Goal: Information Seeking & Learning: Learn about a topic

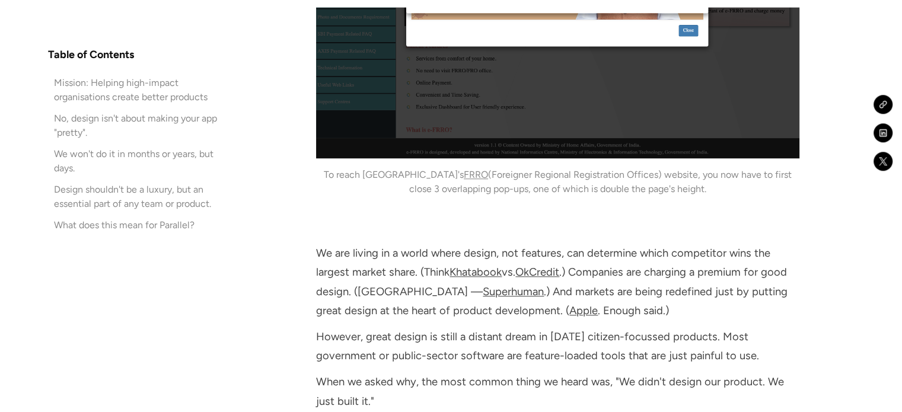
scroll to position [1502, 0]
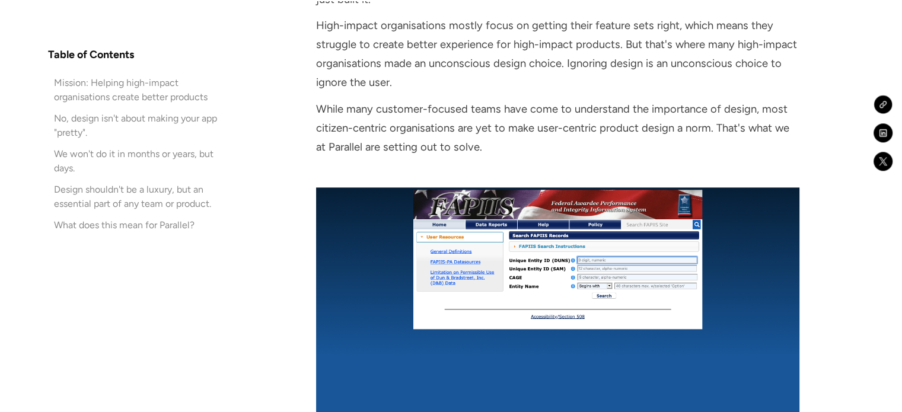
click at [882, 101] on icon at bounding box center [882, 104] width 9 height 9
click at [884, 102] on icon at bounding box center [882, 104] width 9 height 9
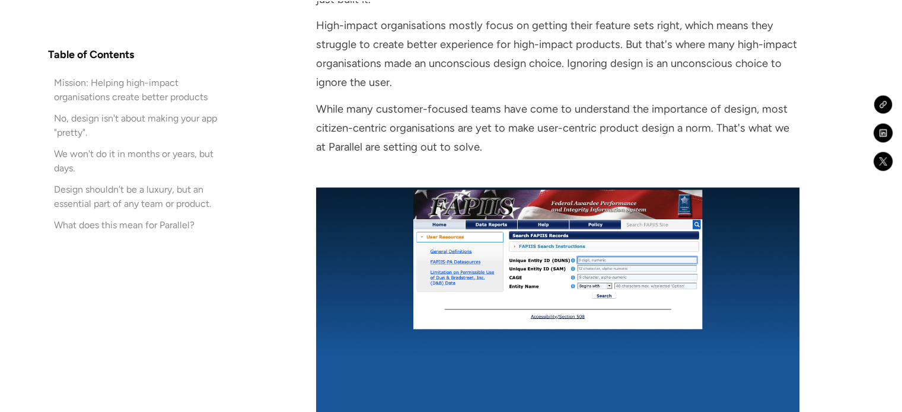
click at [884, 102] on icon at bounding box center [882, 104] width 9 height 9
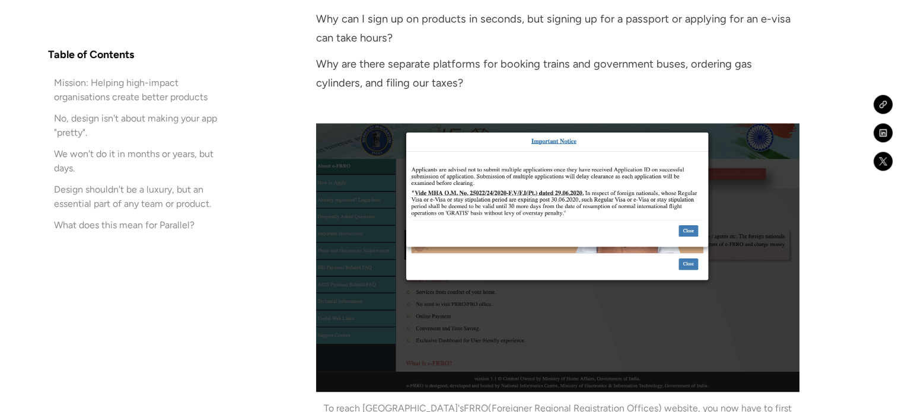
scroll to position [869, 0]
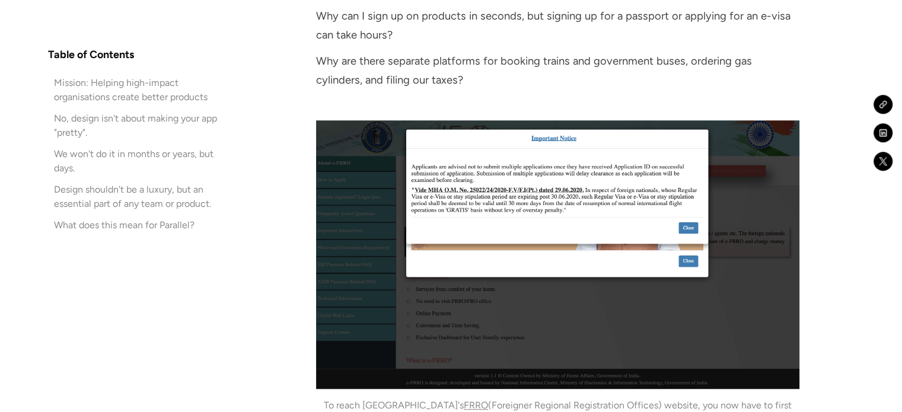
click at [237, 129] on div "No, design isn't about making your app "pretty"." at bounding box center [143, 126] width 190 height 31
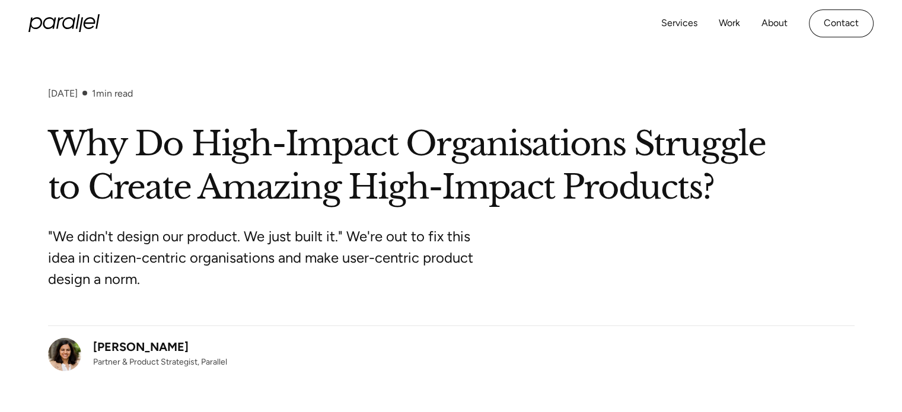
scroll to position [0, 0]
